Goal: Check status: Check status

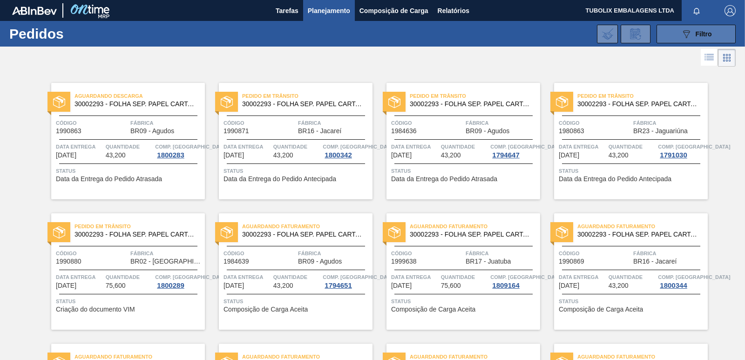
click at [688, 30] on icon "089F7B8B-B2A5-4AFE-B5C0-19BA573D28AC" at bounding box center [686, 33] width 11 height 11
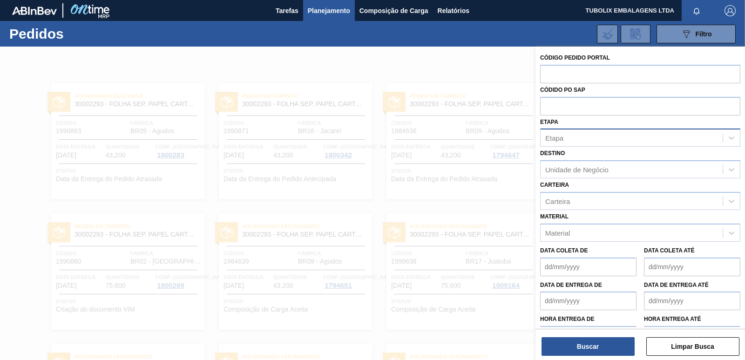
click at [585, 135] on div "Etapa" at bounding box center [631, 138] width 182 height 14
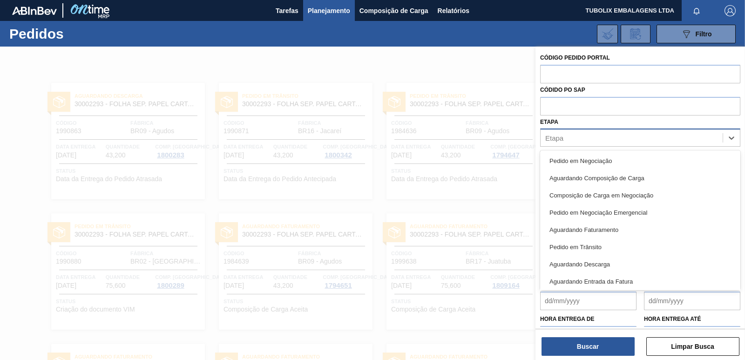
click at [585, 135] on div "Etapa" at bounding box center [631, 138] width 182 height 14
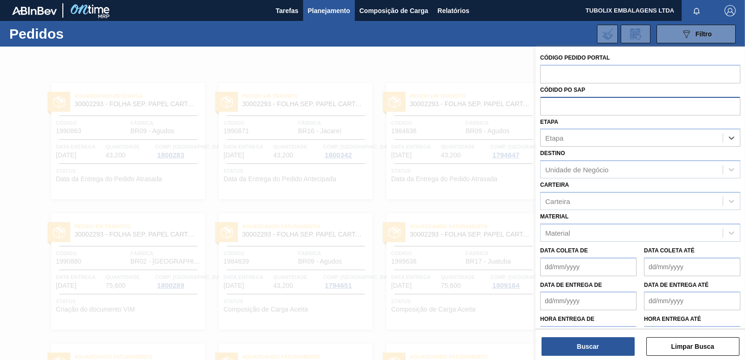
click at [581, 107] on input "text" at bounding box center [640, 106] width 200 height 18
click at [578, 172] on div "Unidade de Negócio" at bounding box center [576, 170] width 63 height 8
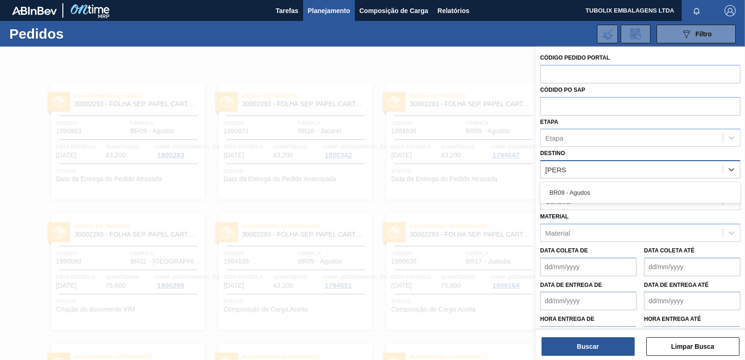
type input "AGUDOS"
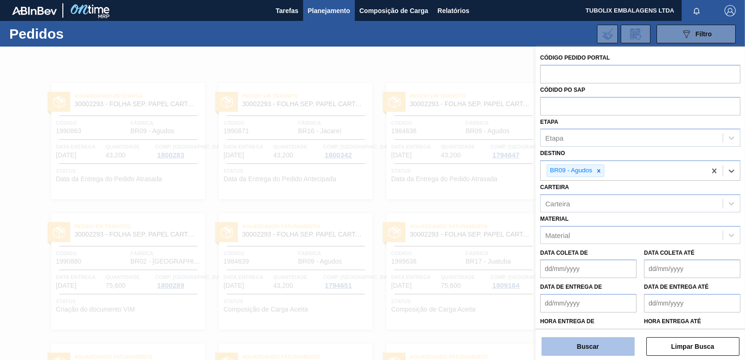
click at [602, 344] on button "Buscar" at bounding box center [587, 346] width 93 height 19
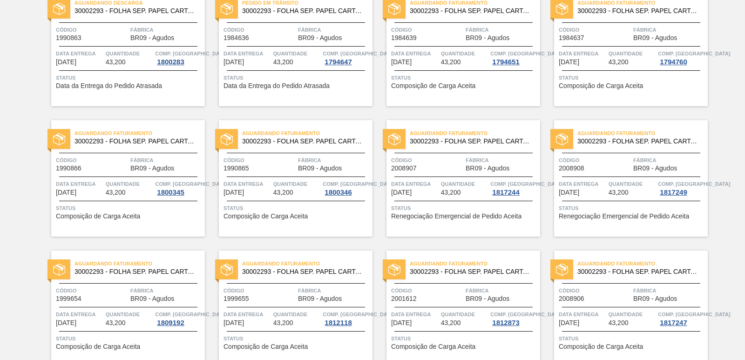
scroll to position [140, 0]
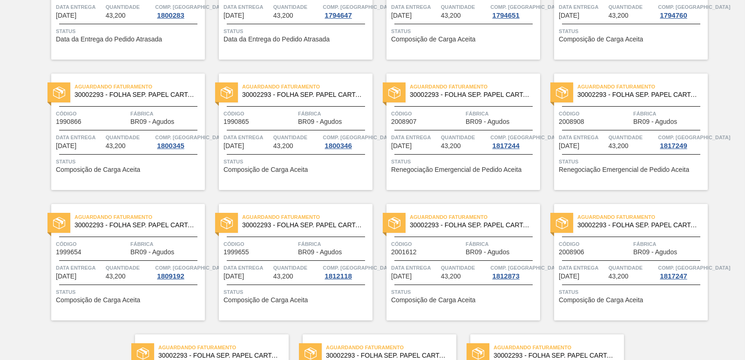
click at [650, 106] on div "Aguardando Faturamento 30002293 - FOLHA SEP. PAPEL CARTAO 1200x1000M 350g Códig…" at bounding box center [631, 132] width 154 height 116
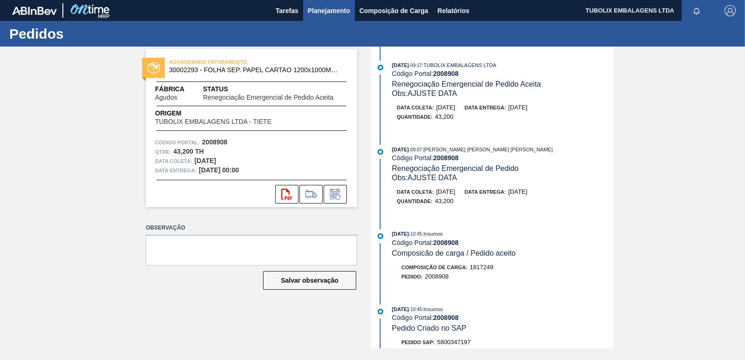
click at [326, 8] on span "Planejamento" at bounding box center [329, 10] width 42 height 11
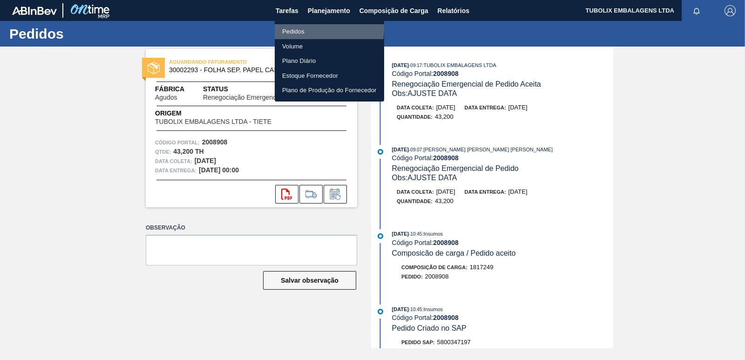
click at [294, 28] on li "Pedidos" at bounding box center [329, 31] width 109 height 15
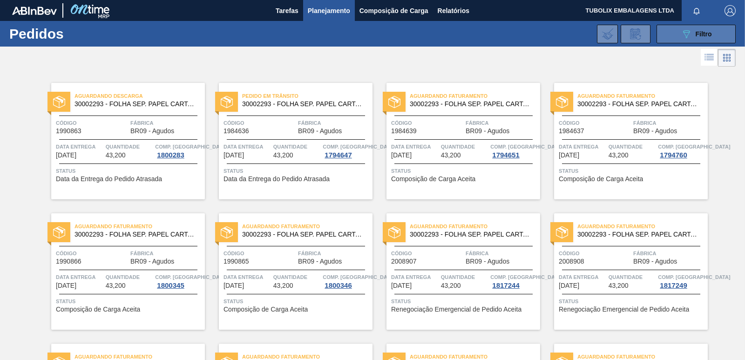
click at [696, 35] on span "Filtro" at bounding box center [703, 33] width 16 height 7
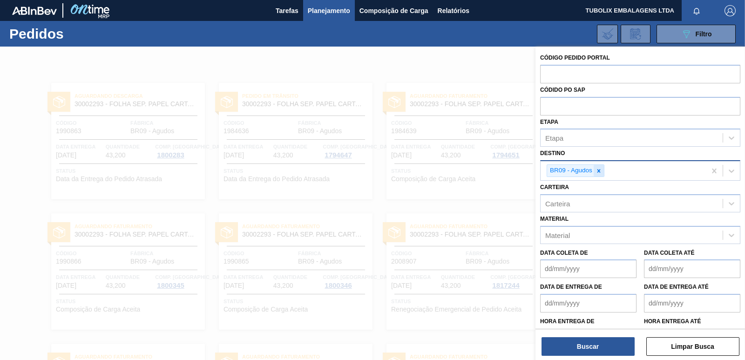
click at [596, 171] on icon at bounding box center [598, 171] width 7 height 7
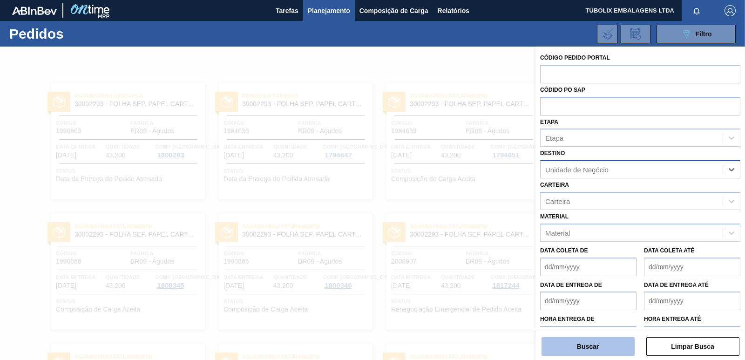
click at [589, 340] on button "Buscar" at bounding box center [587, 346] width 93 height 19
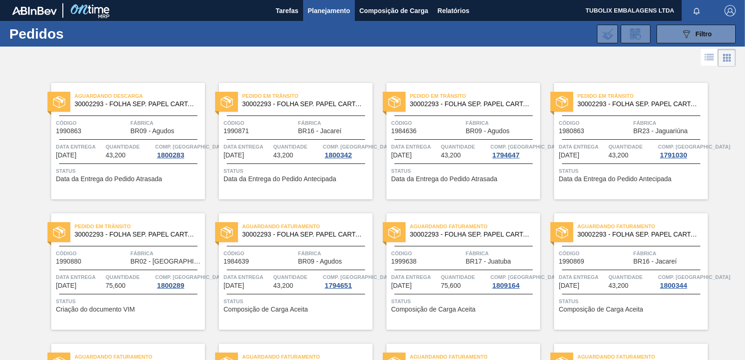
click at [732, 11] on img "button" at bounding box center [729, 10] width 11 height 11
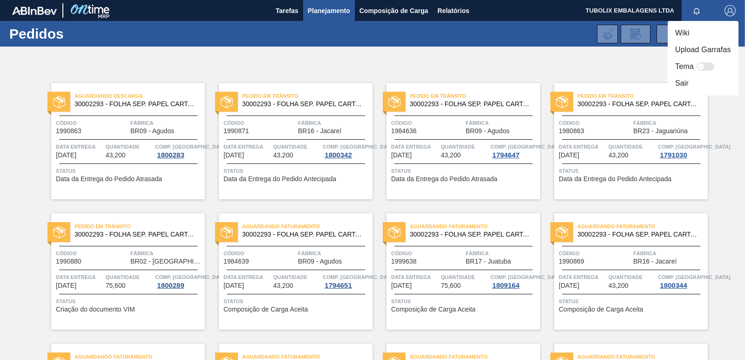
click at [684, 84] on li "Sair" at bounding box center [703, 83] width 71 height 17
